Goal: Find specific page/section: Find specific page/section

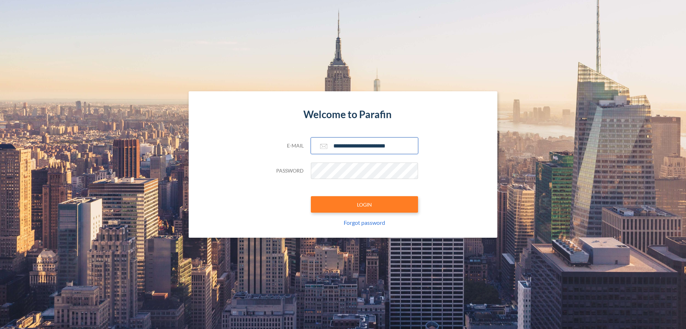
type input "**********"
click at [365, 204] on button "LOGIN" at bounding box center [364, 204] width 107 height 16
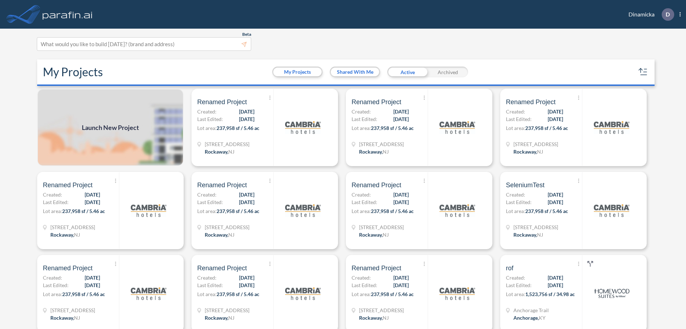
scroll to position [2, 0]
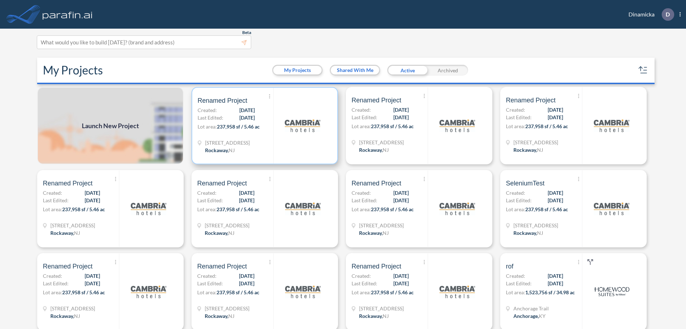
click at [263, 125] on p "Lot area: 237,958 sf / 5.46 ac" at bounding box center [236, 128] width 76 height 10
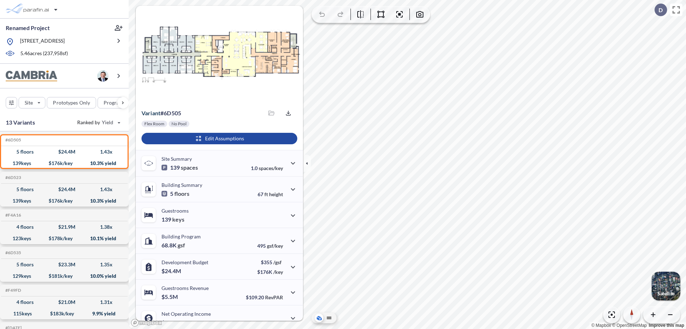
scroll to position [36, 0]
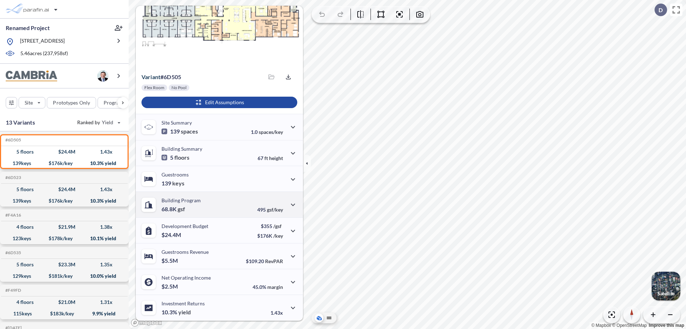
click at [218, 204] on div "Building Program 68.8K gsf 495 gsf/key" at bounding box center [219, 204] width 167 height 26
